Goal: Transaction & Acquisition: Obtain resource

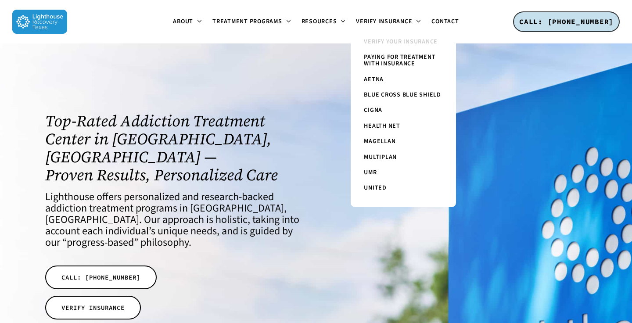
click at [403, 41] on span "Verify Your Insurance" at bounding box center [401, 41] width 74 height 9
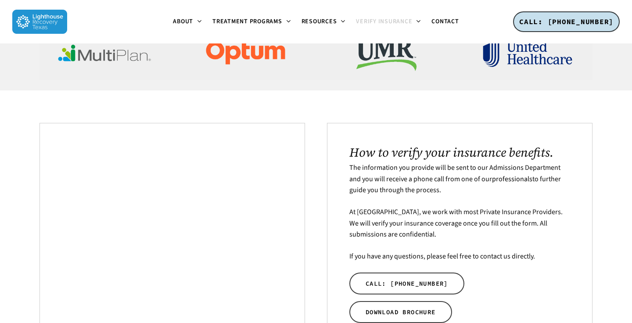
scroll to position [41, 0]
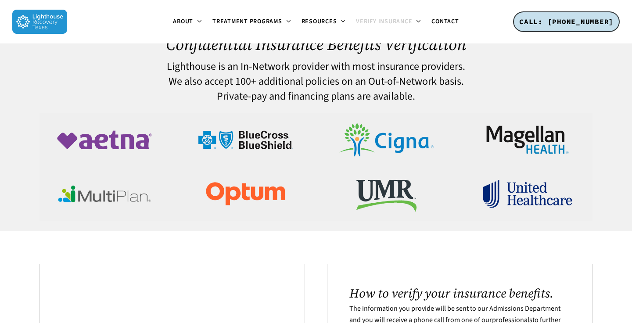
click at [125, 27] on ul "About About Lighthouse Meet the Lighthouse Treatment Team. Treatment Philosophy…" at bounding box center [315, 21] width 497 height 43
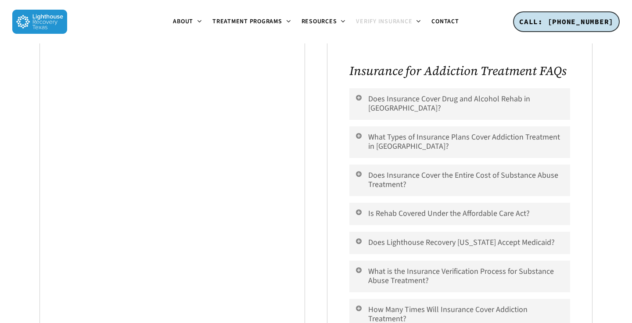
scroll to position [654, 0]
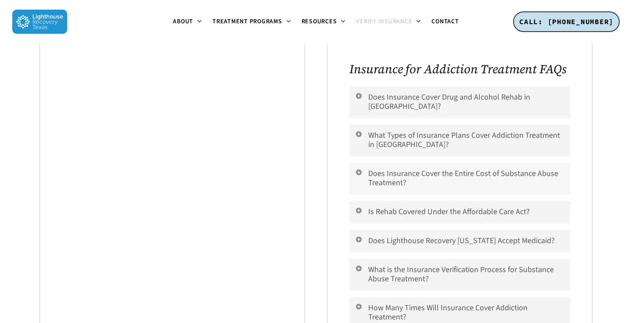
click at [459, 168] on link "Does Insurance Cover the Entire Cost of Substance Abuse Treatment?" at bounding box center [459, 179] width 221 height 32
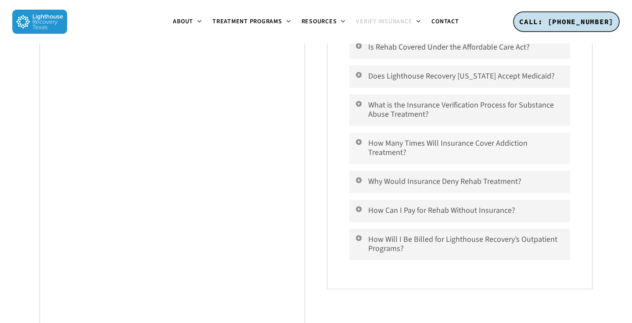
scroll to position [899, 0]
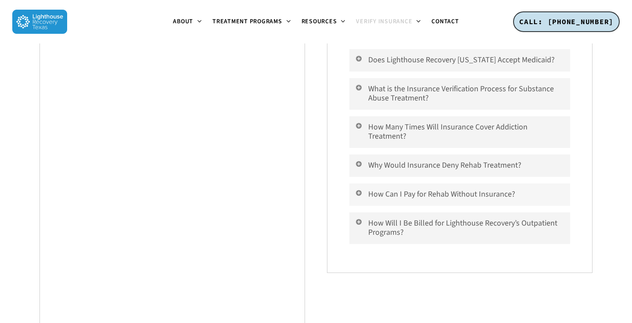
click at [450, 184] on link "How Can I Pay for Rehab Without Insurance?" at bounding box center [459, 194] width 221 height 22
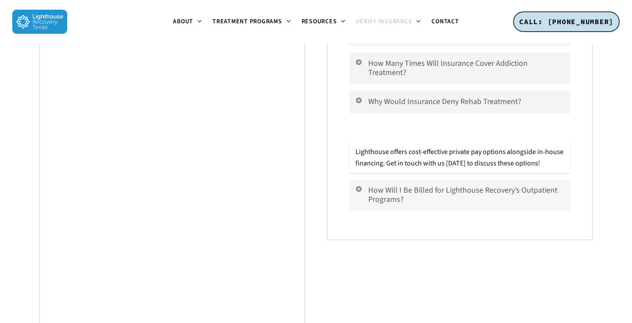
click at [430, 185] on link "How Will I Be Billed for Lighthouse Recovery’s Outpatient Programs?" at bounding box center [459, 195] width 221 height 32
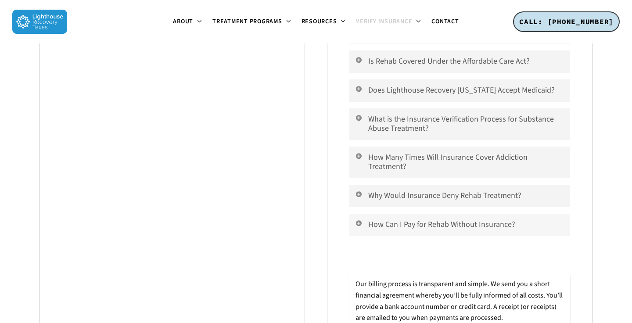
scroll to position [784, 0]
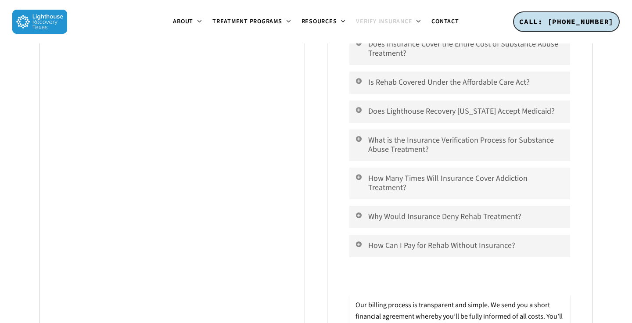
click at [450, 170] on link "How Many Times Will Insurance Cover Addiction Treatment?" at bounding box center [459, 184] width 221 height 32
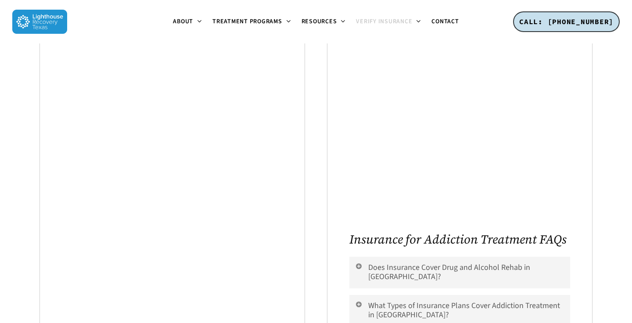
scroll to position [256, 0]
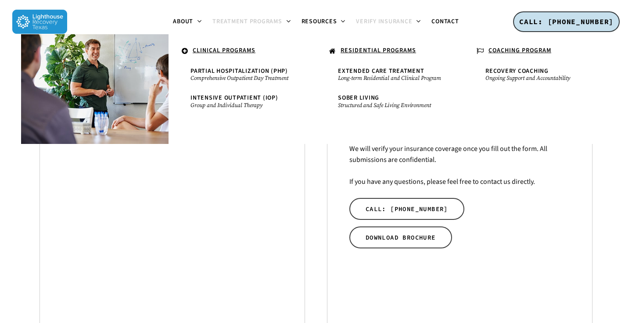
click at [261, 18] on span "Treatment Programs" at bounding box center [247, 21] width 70 height 9
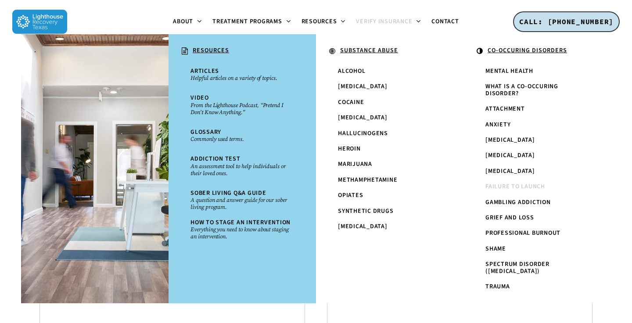
click at [518, 191] on span "Failure to Launch" at bounding box center [515, 186] width 60 height 9
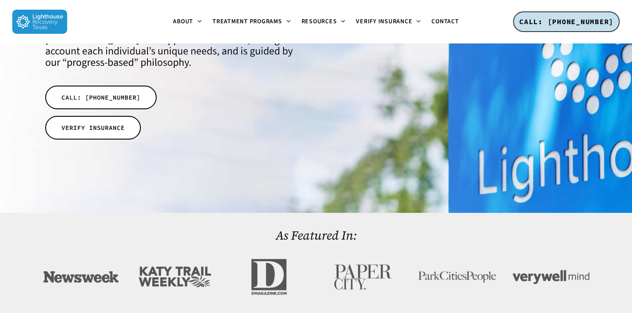
scroll to position [209, 0]
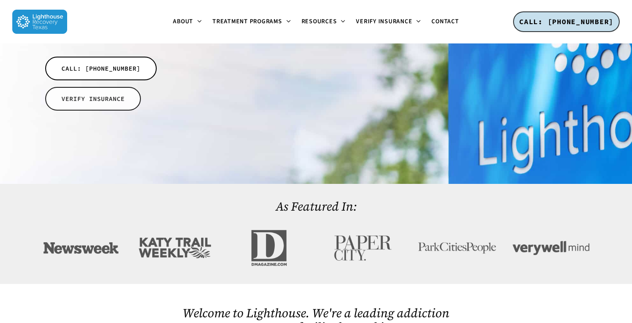
click at [117, 94] on span "VERIFY INSURANCE" at bounding box center [92, 98] width 63 height 9
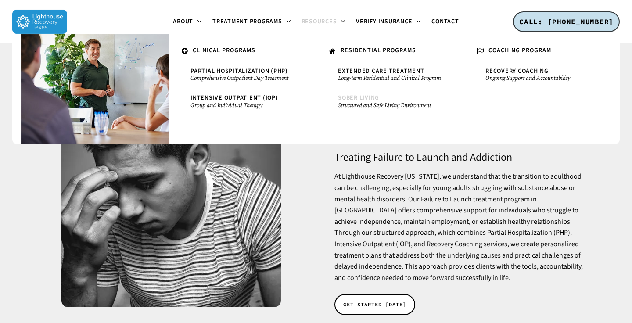
click at [386, 109] on small "Structured and Safe Living Environment" at bounding box center [390, 105] width 104 height 7
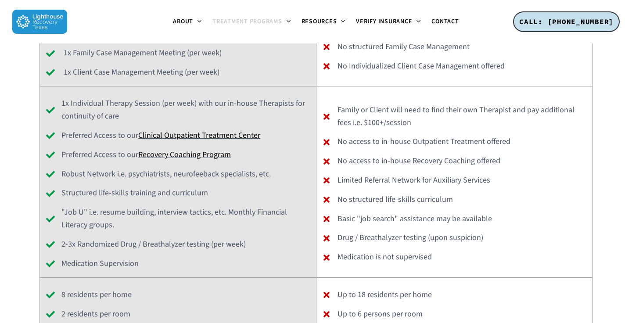
scroll to position [2741, 0]
